Goal: Transaction & Acquisition: Purchase product/service

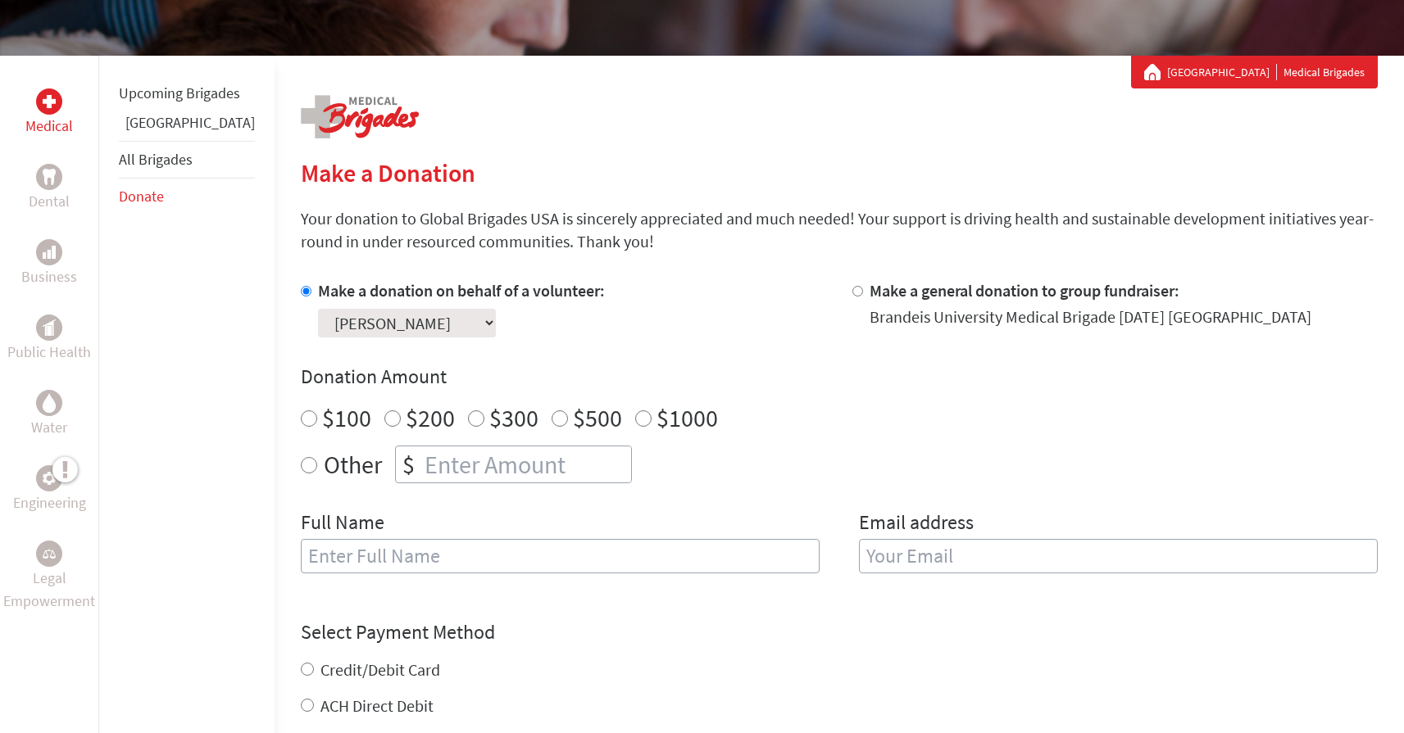
scroll to position [262, 0]
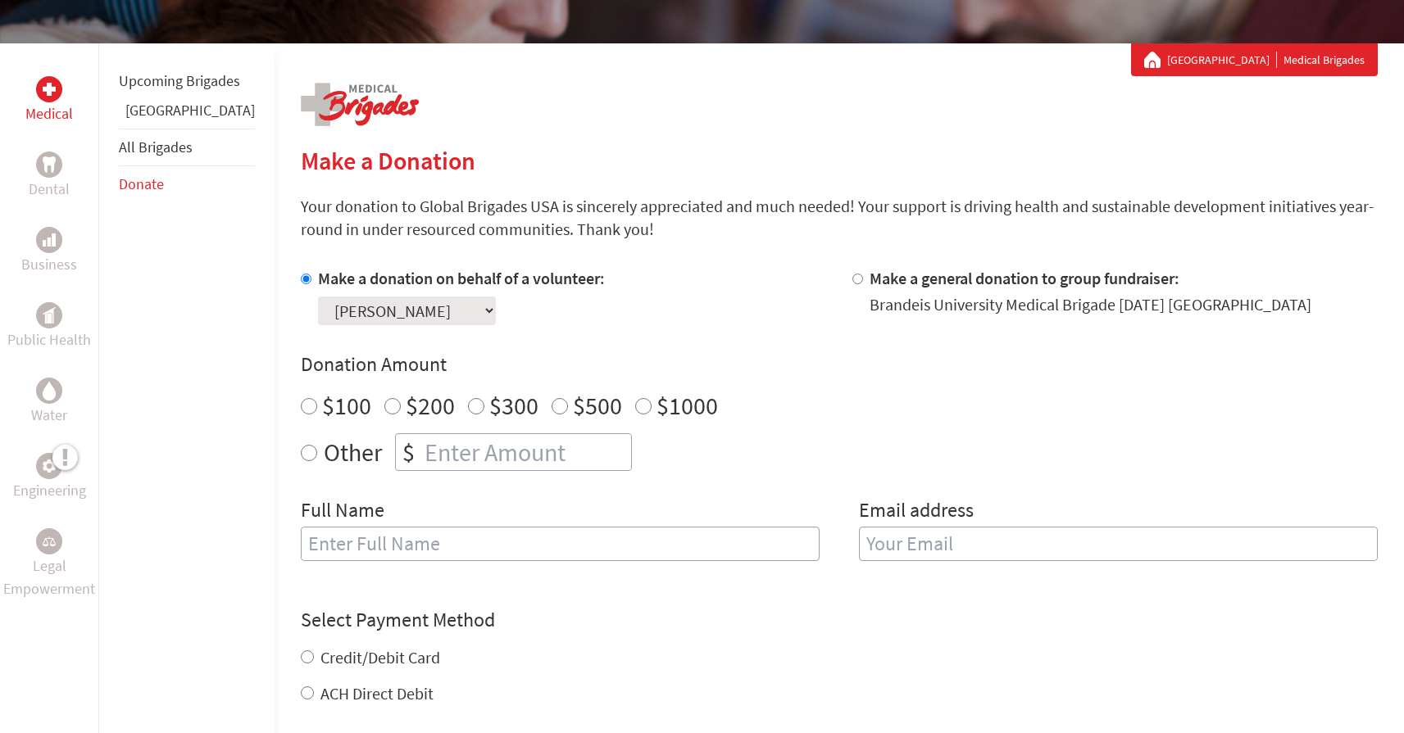
click at [301, 405] on input "$100" at bounding box center [309, 406] width 16 height 16
radio input "true"
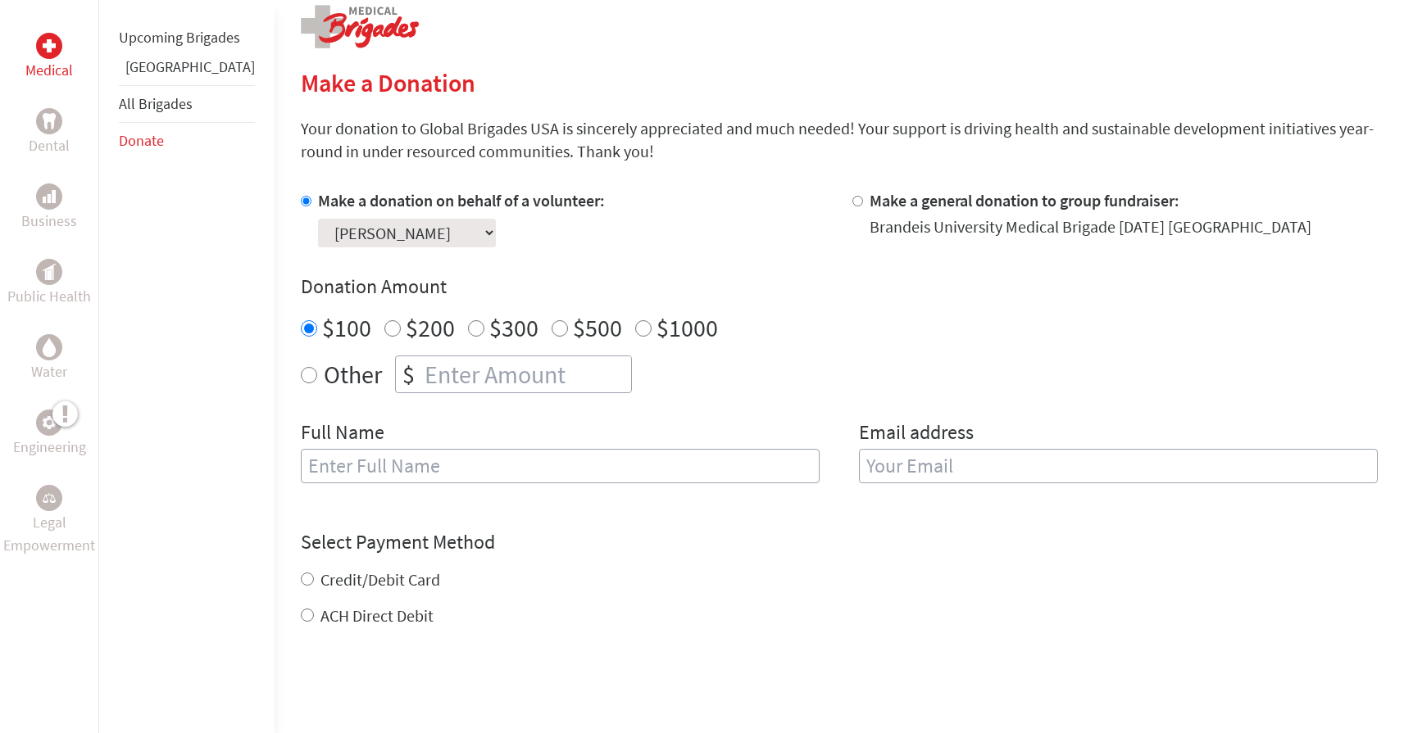
scroll to position [339, 0]
click at [852, 201] on input "Make a general donation to group fundraiser:" at bounding box center [857, 202] width 11 height 11
radio input "true"
click at [301, 202] on input "Make a donation on behalf of a volunteer:" at bounding box center [306, 202] width 11 height 11
radio input "true"
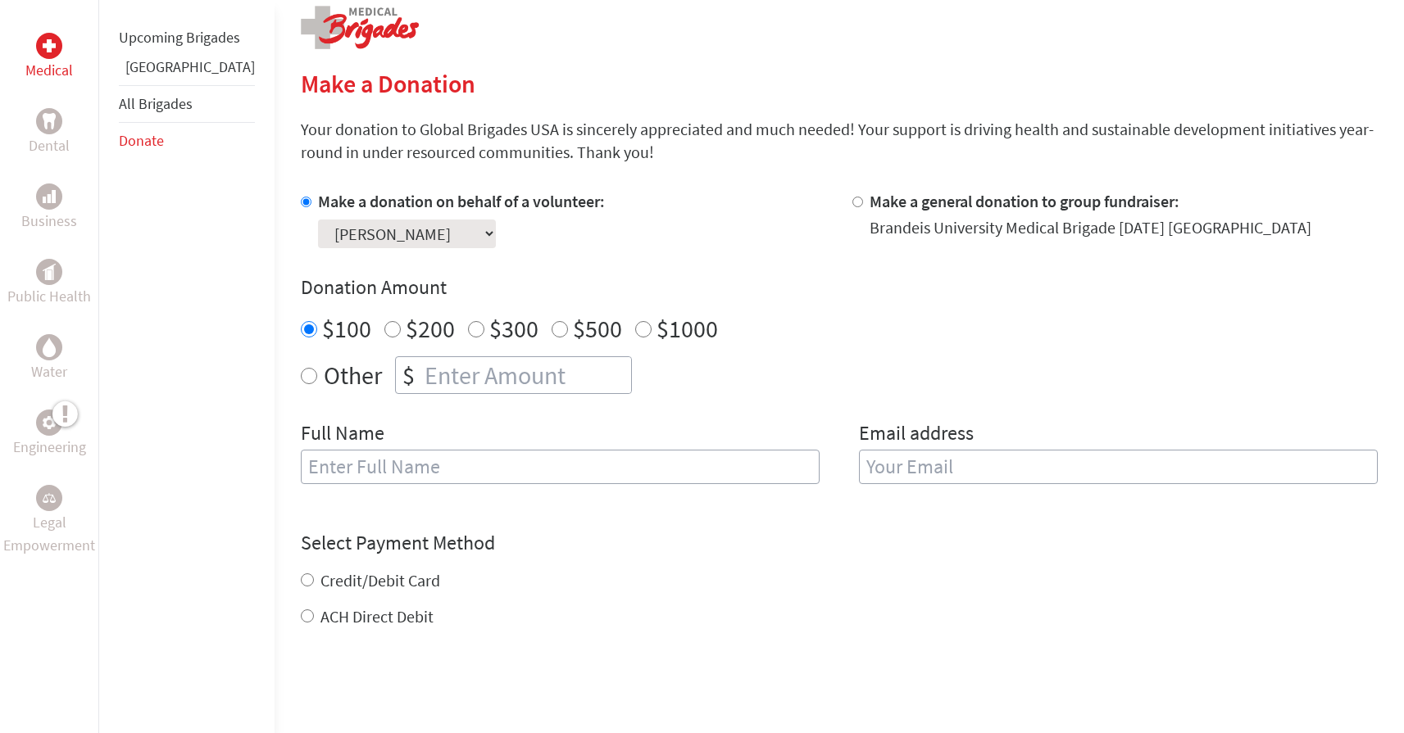
click at [380, 474] on input "text" at bounding box center [560, 467] width 519 height 34
type input "[PERSON_NAME]"
type input "[EMAIL_ADDRESS][DOMAIN_NAME]"
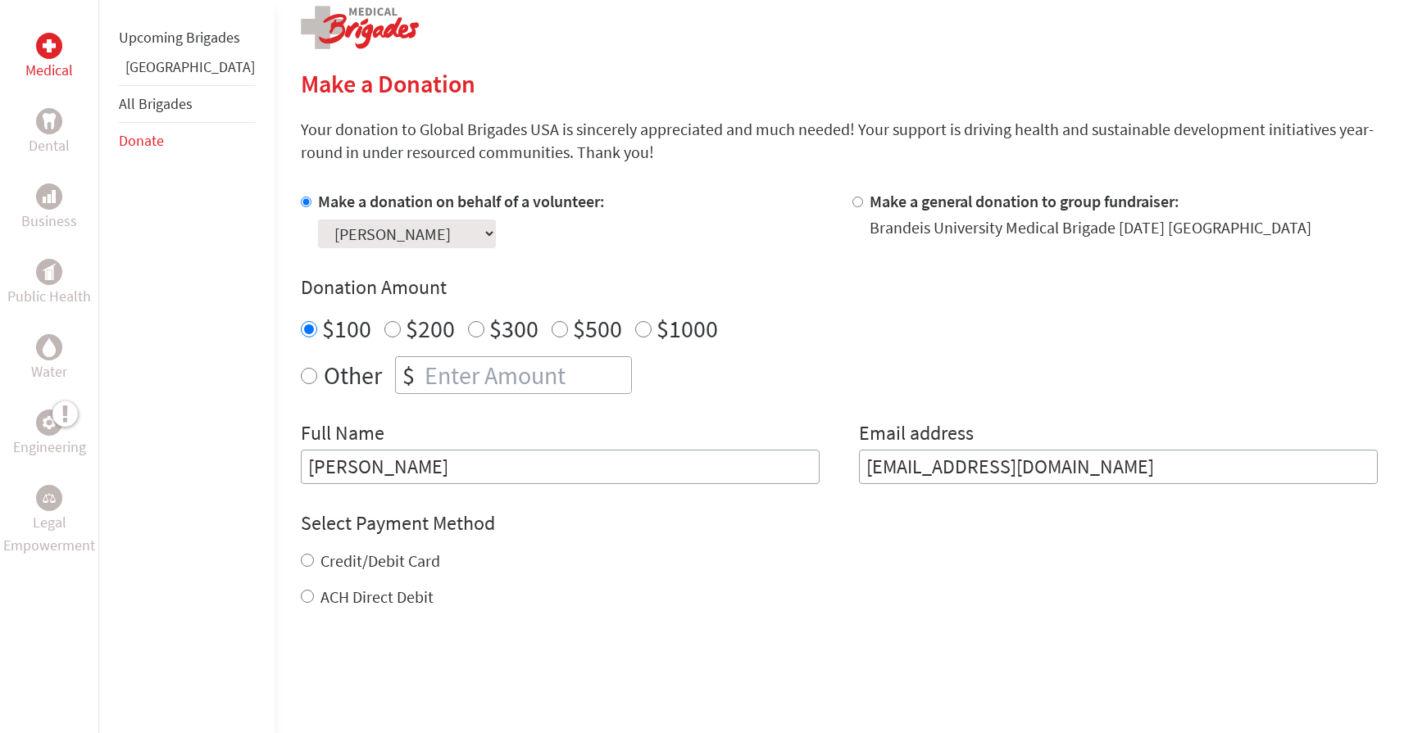
click at [361, 566] on label "Credit/Debit Card" at bounding box center [380, 561] width 120 height 20
click at [314, 566] on input "Credit/Debit Card" at bounding box center [307, 560] width 13 height 13
radio input "true"
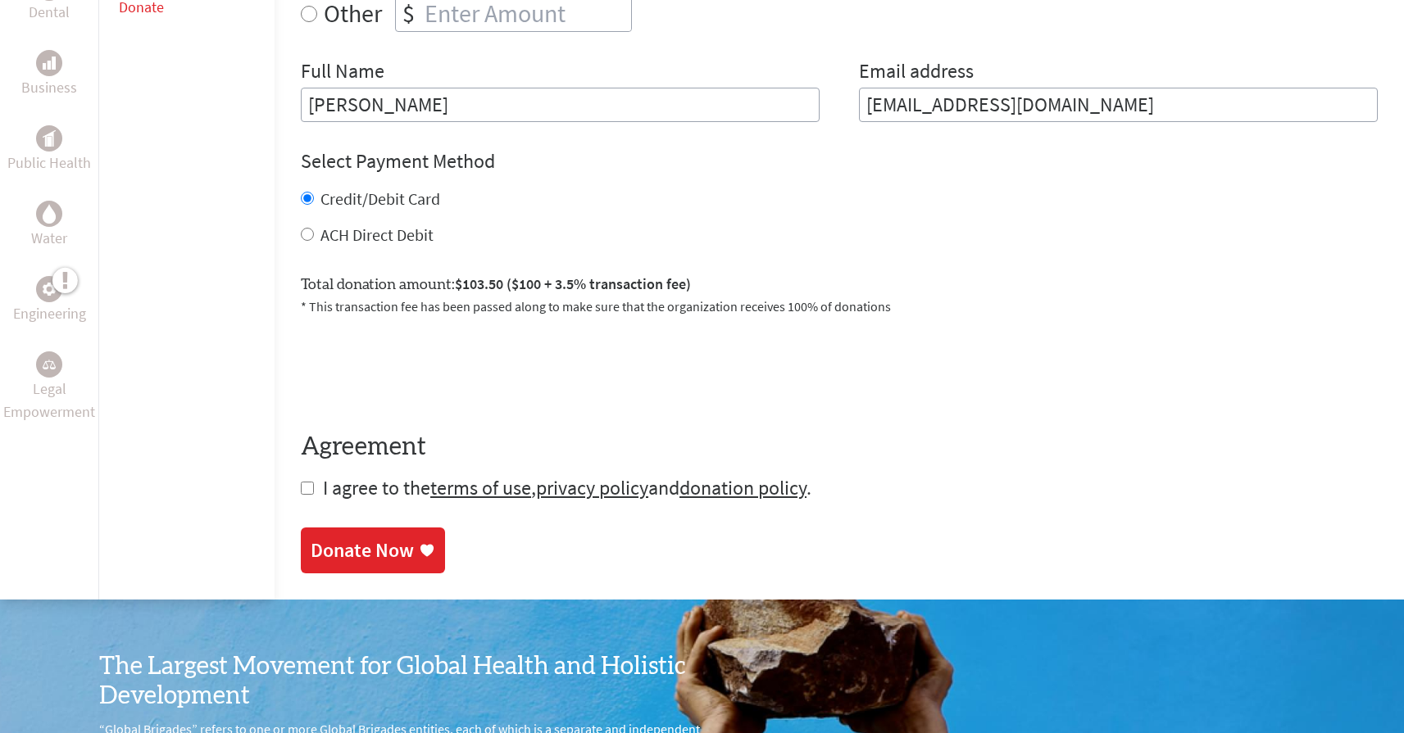
scroll to position [704, 0]
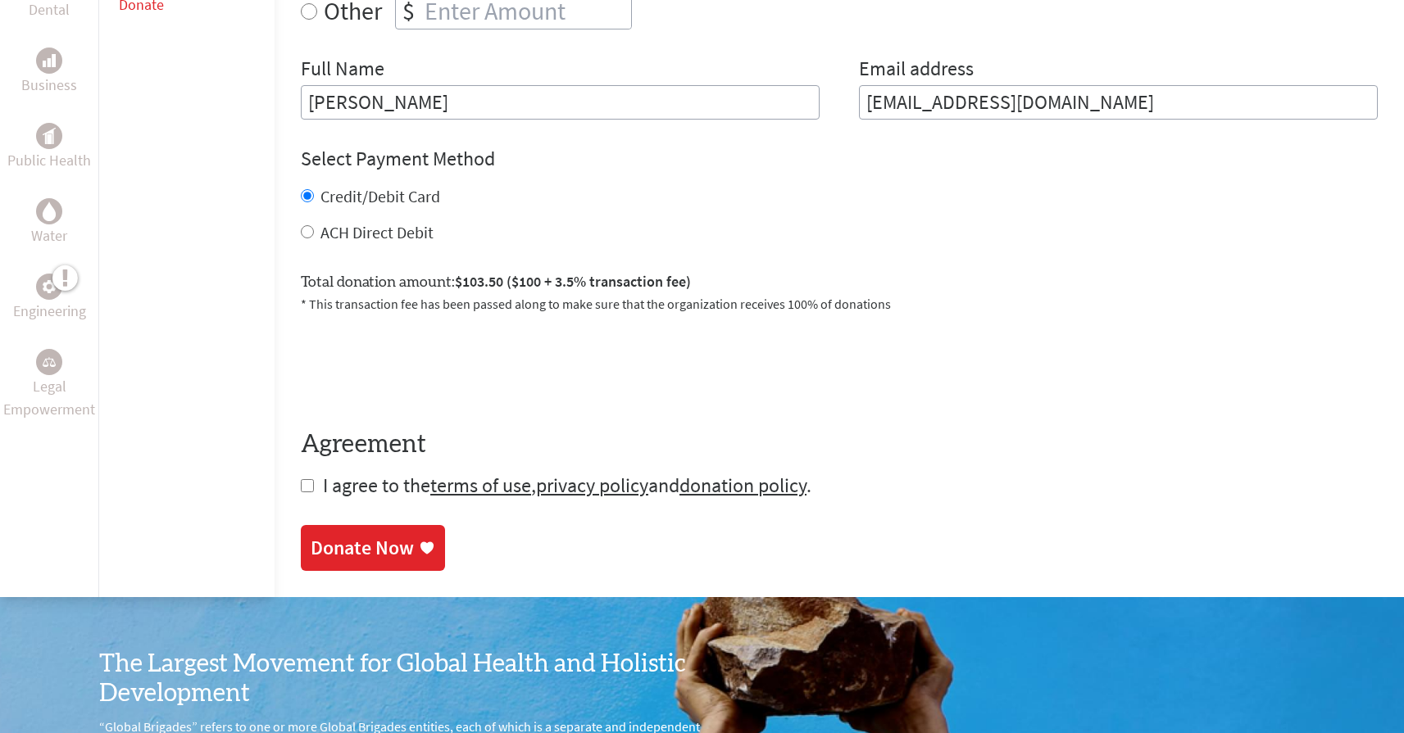
click at [301, 484] on input "checkbox" at bounding box center [307, 485] width 13 height 13
checkbox input "true"
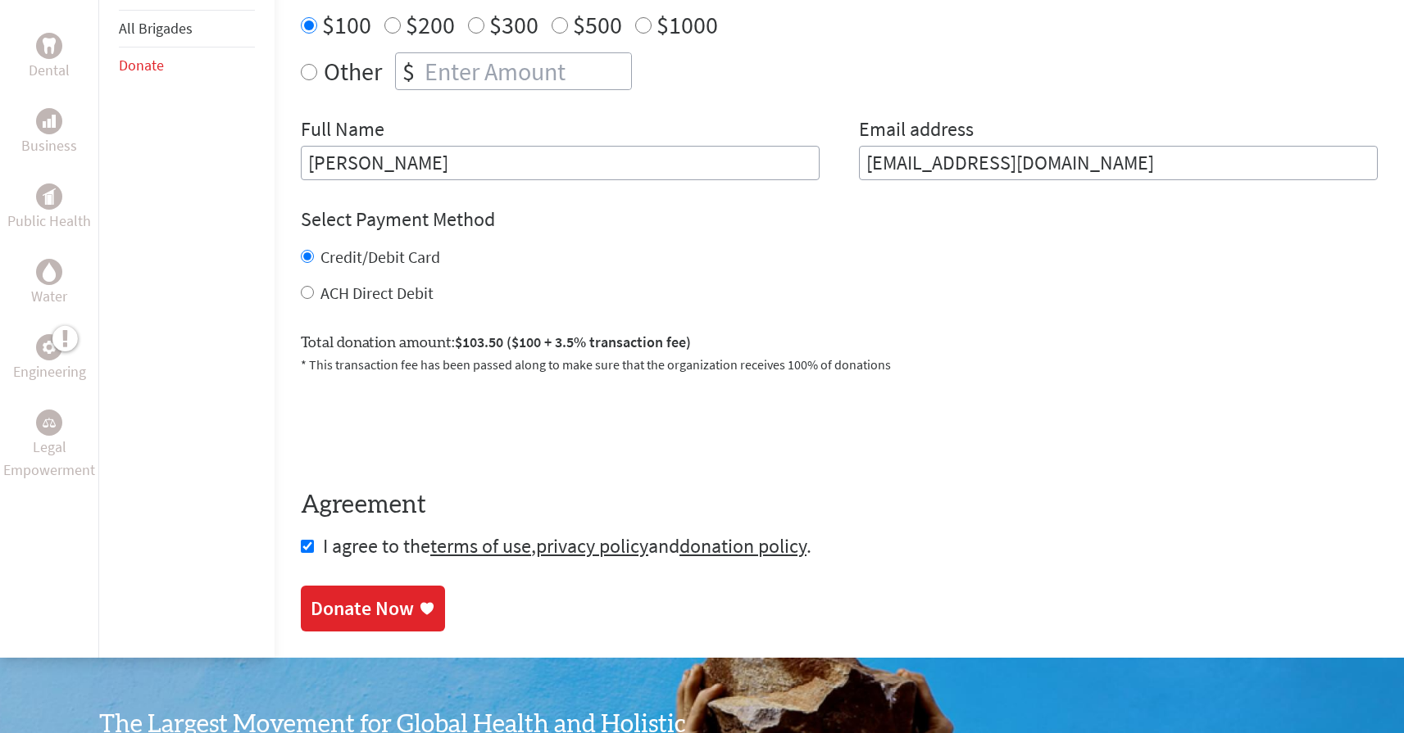
scroll to position [648, 0]
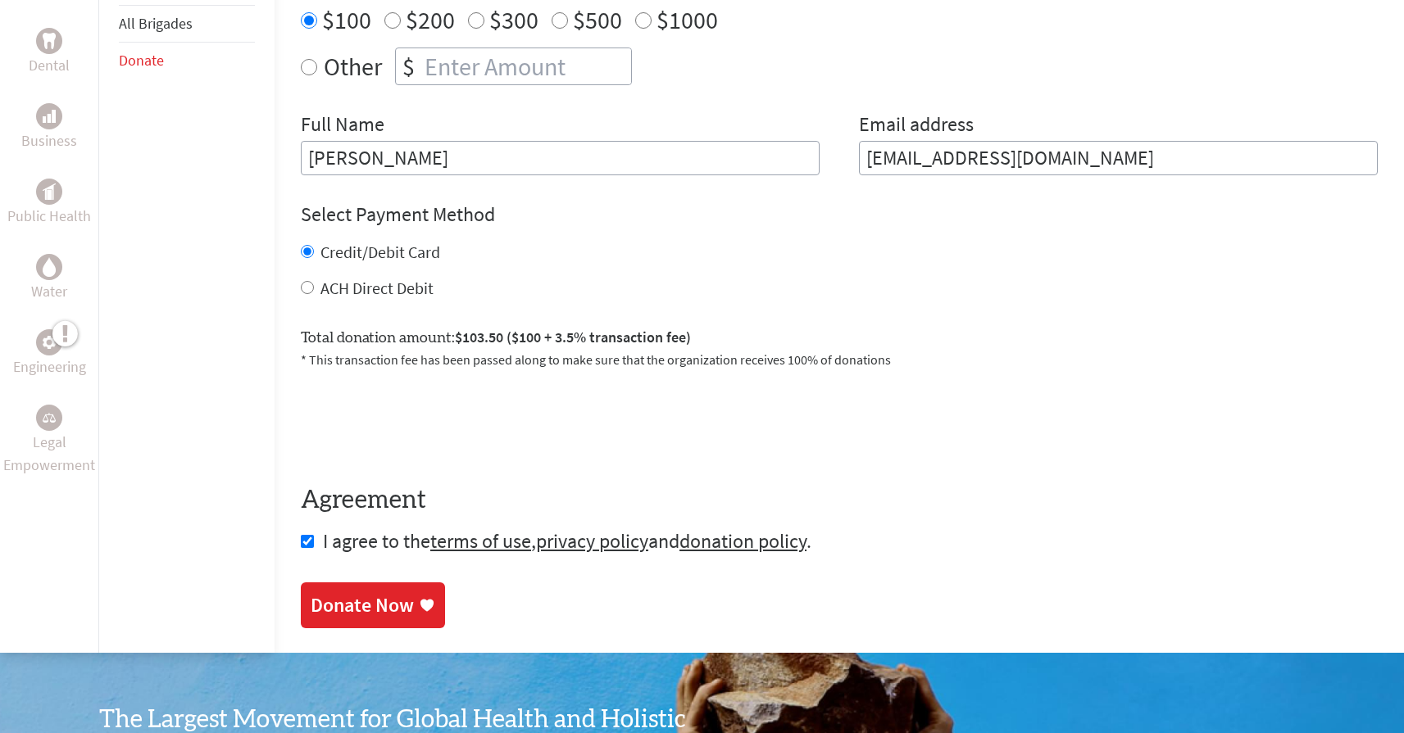
click at [330, 609] on div "Donate Now" at bounding box center [362, 605] width 103 height 26
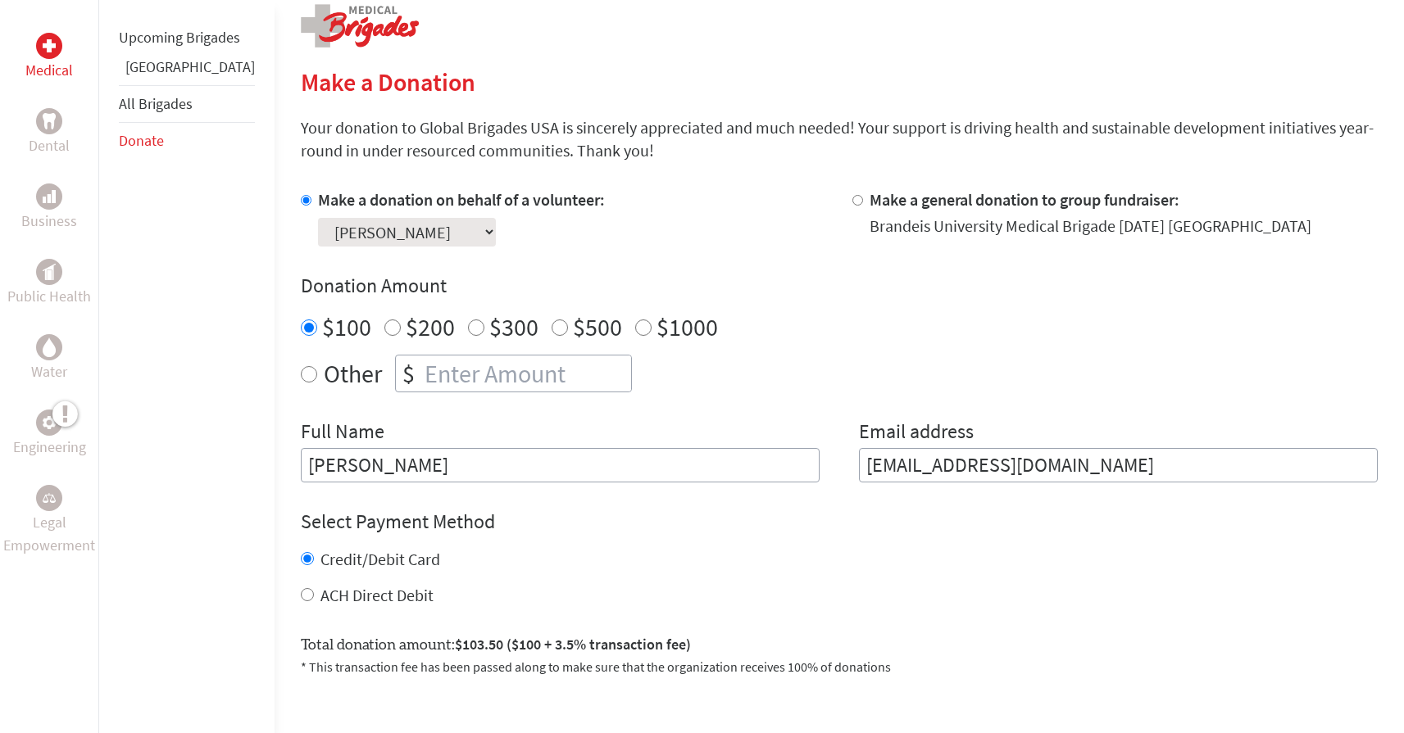
scroll to position [354, 0]
